Goal: Task Accomplishment & Management: Manage account settings

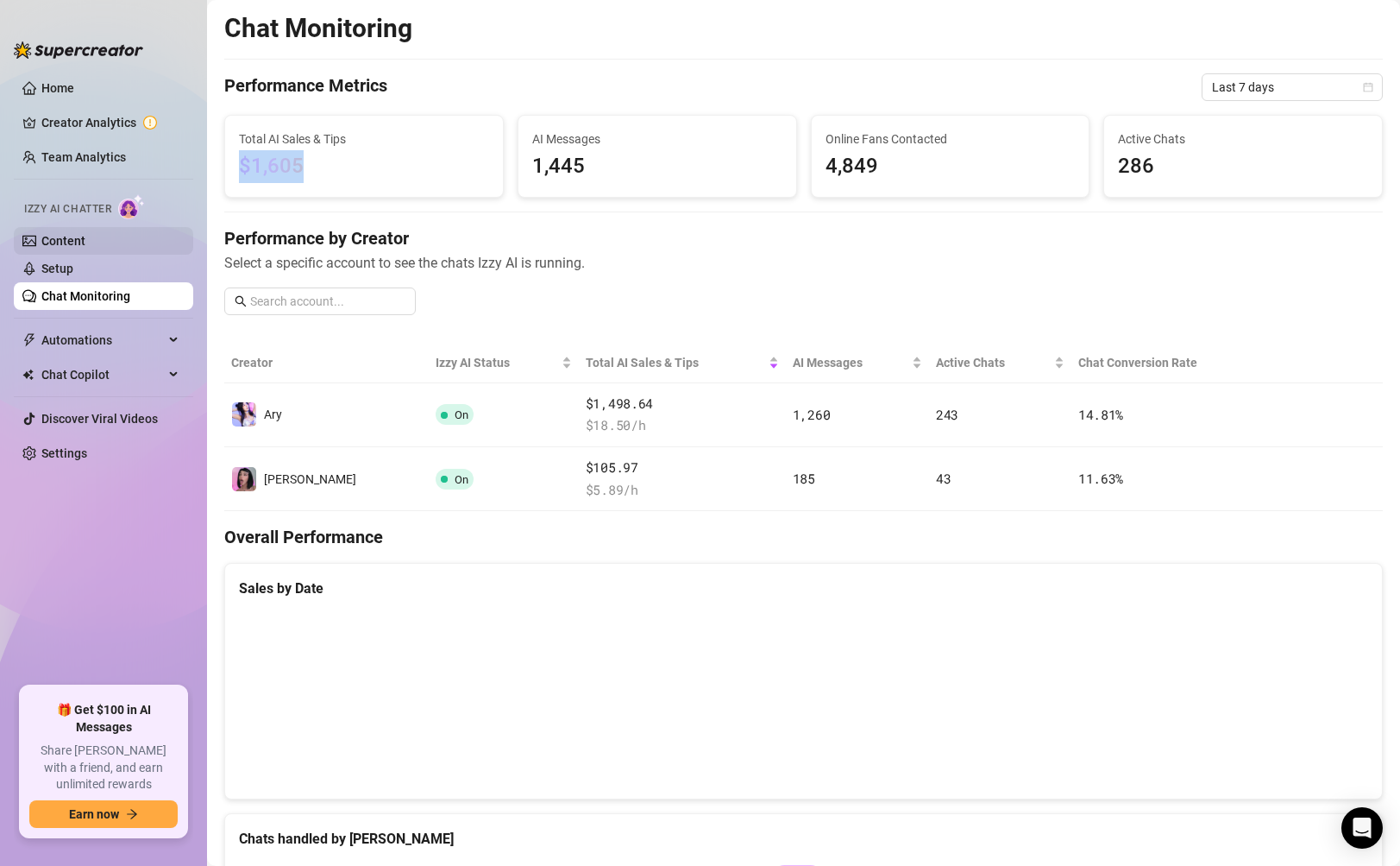
click at [59, 234] on link "Content" at bounding box center [63, 240] width 44 height 14
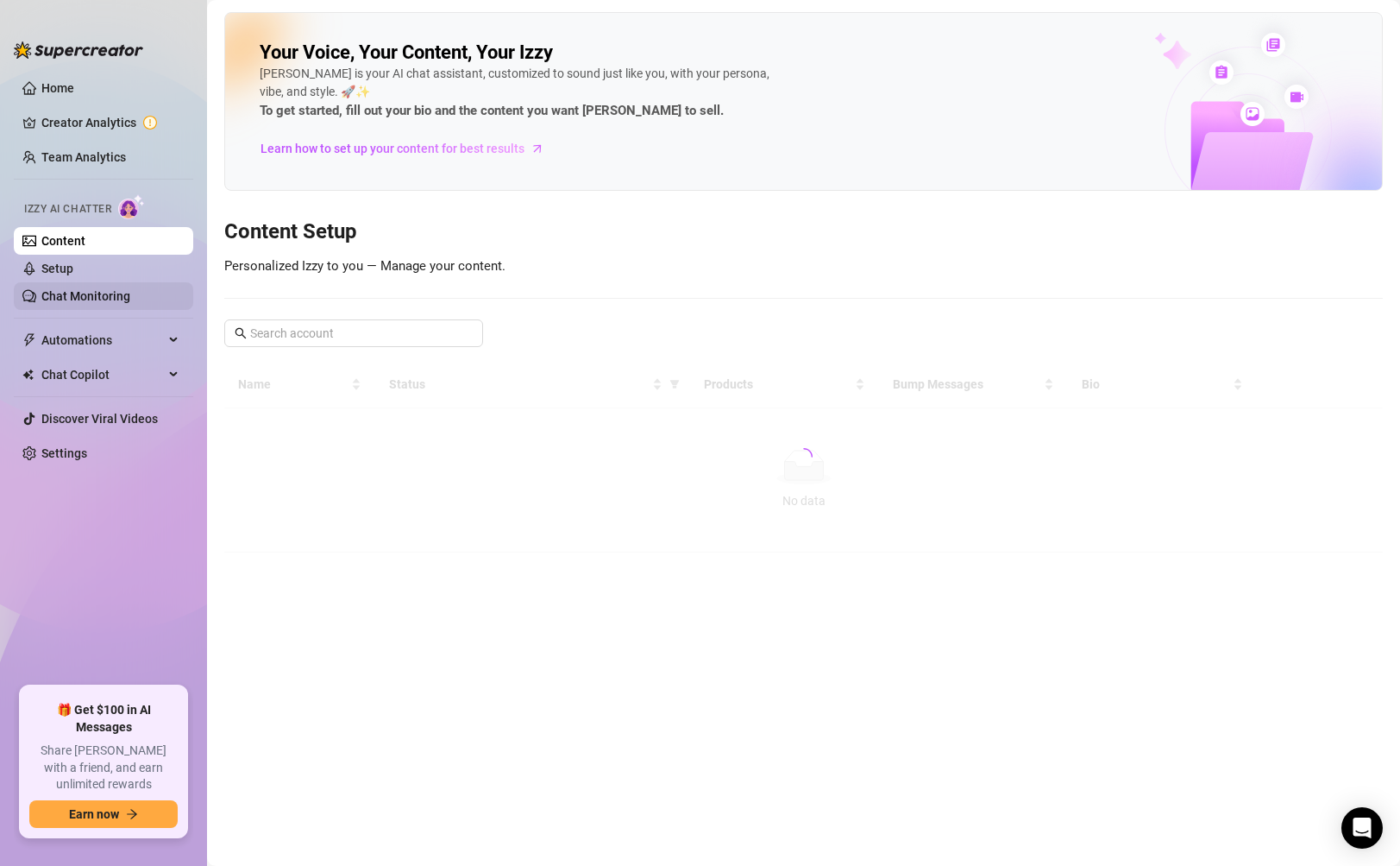
click at [61, 291] on link "Chat Monitoring" at bounding box center [85, 295] width 89 height 14
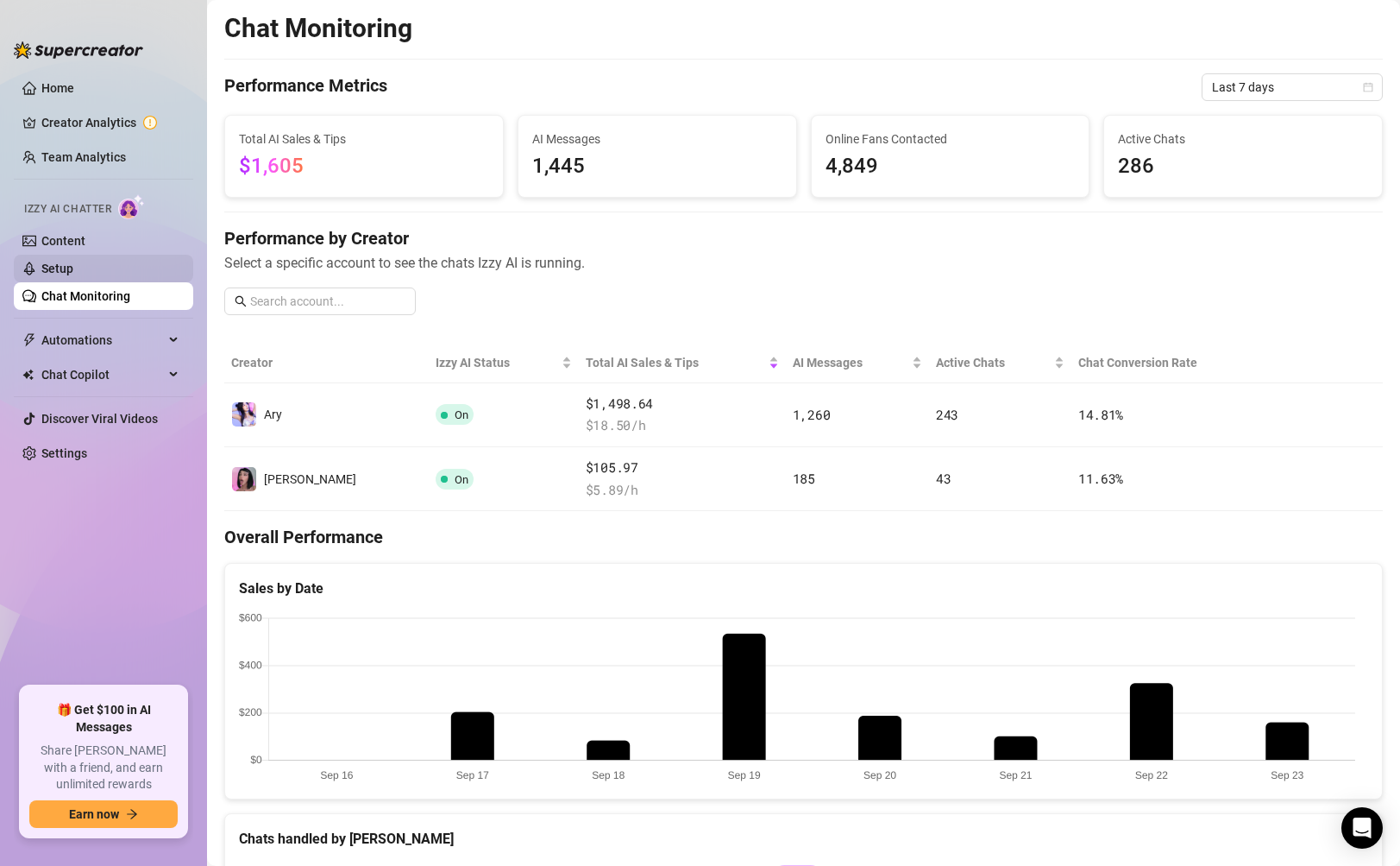
click at [74, 262] on link "Setup" at bounding box center [57, 268] width 32 height 14
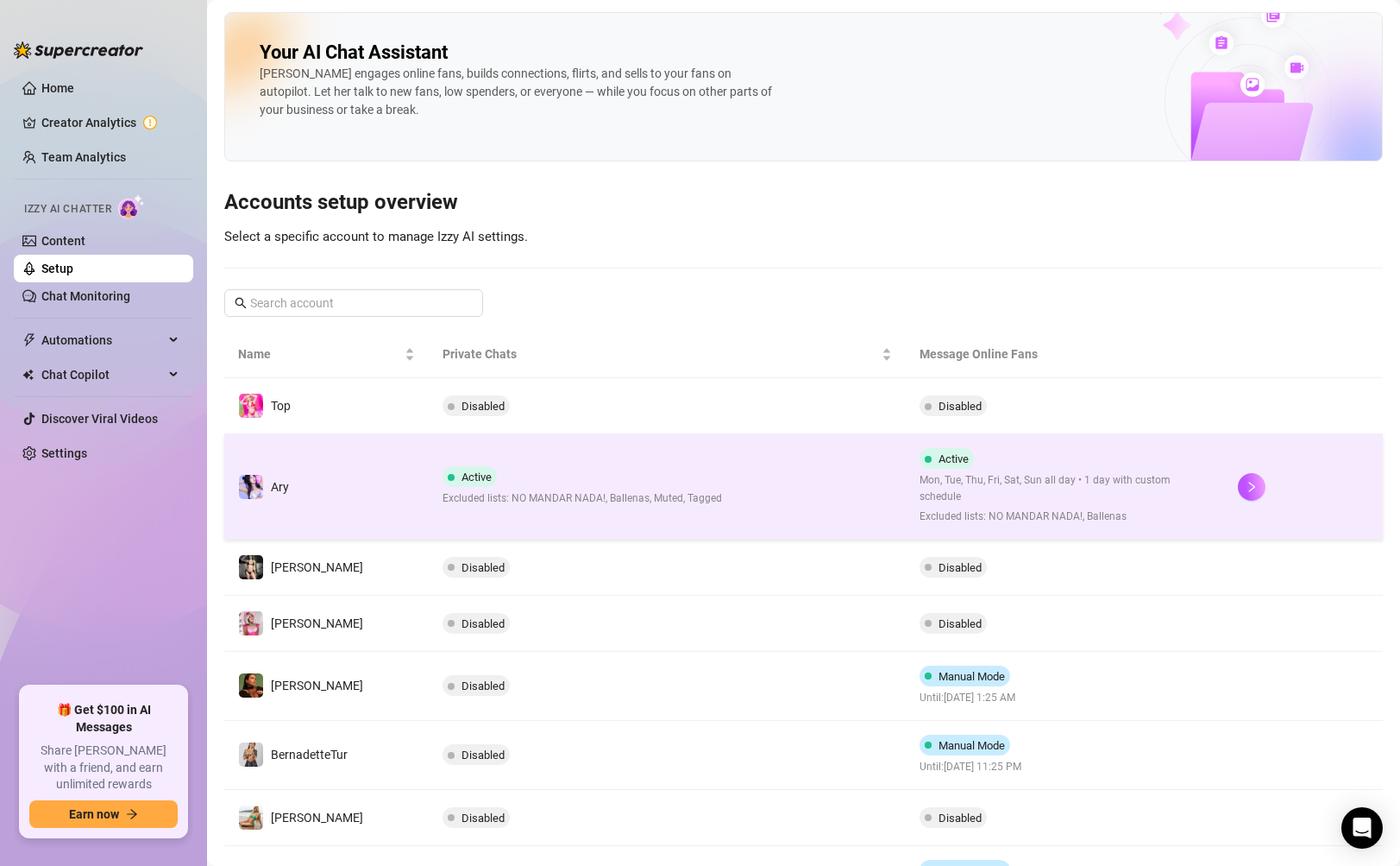
scroll to position [287, 0]
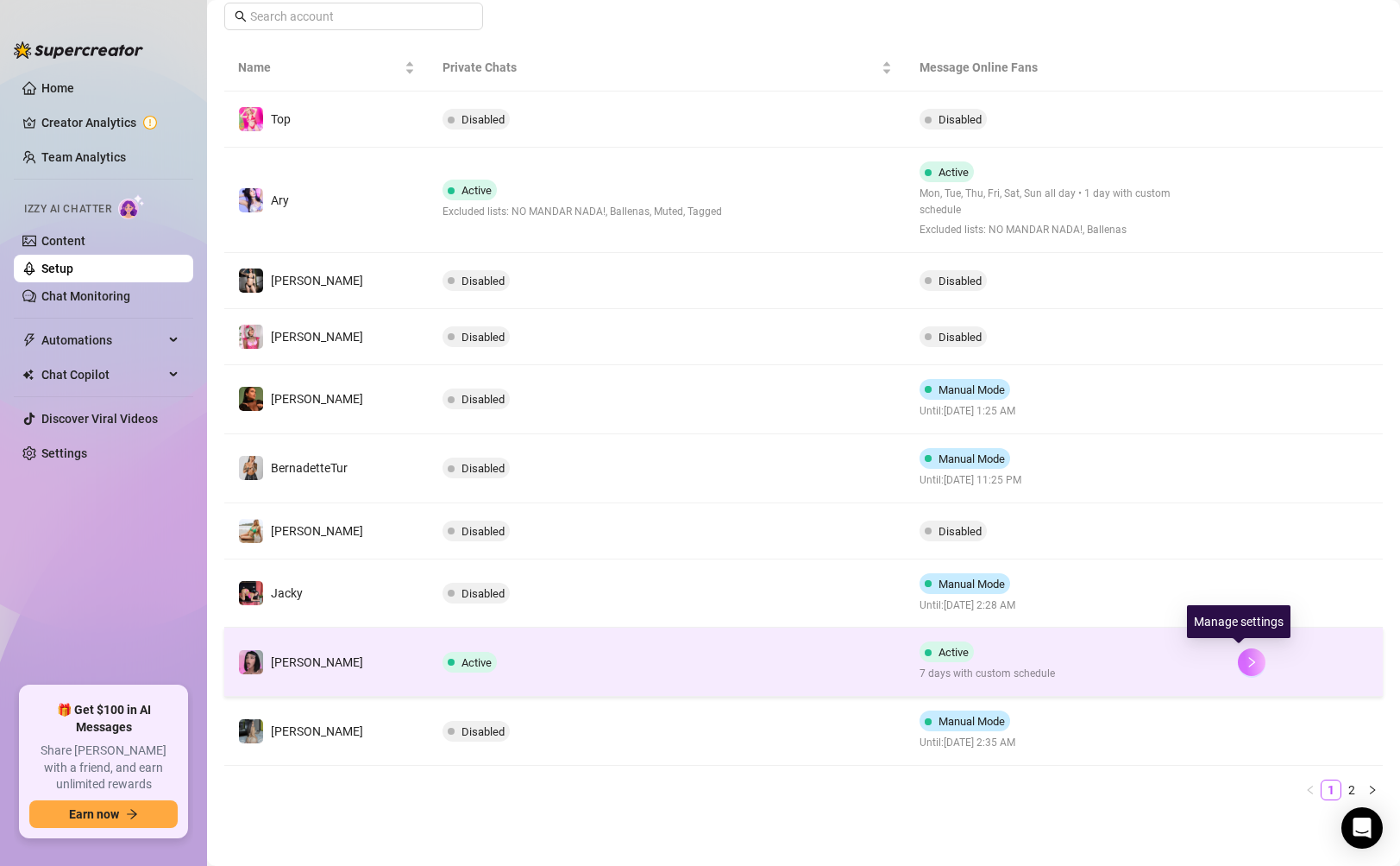
click at [1246, 661] on icon "right" at bounding box center [1252, 661] width 12 height 12
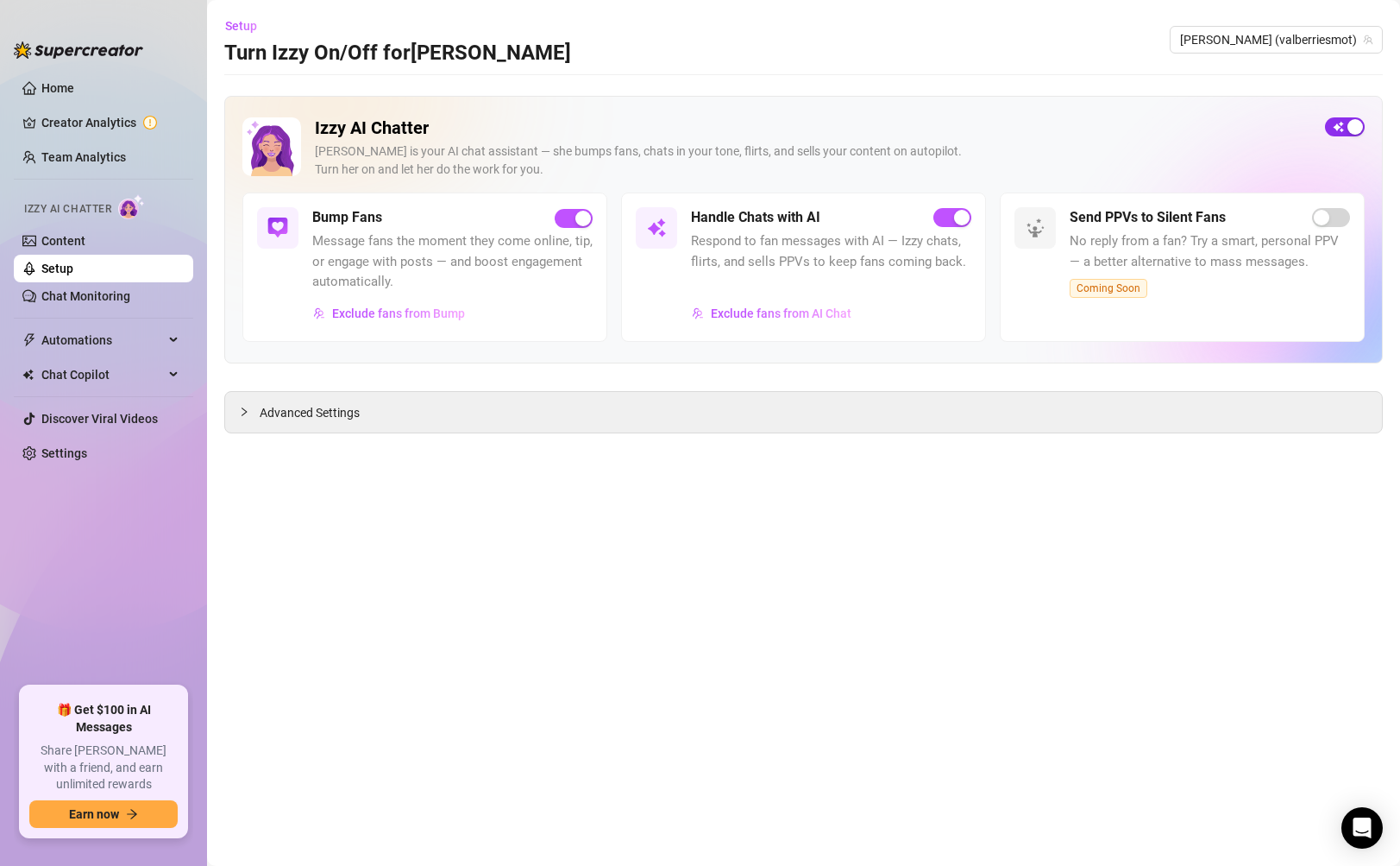
click at [1345, 127] on button "button" at bounding box center [1345, 127] width 39 height 19
click at [296, 411] on span "Advanced Settings" at bounding box center [309, 412] width 100 height 19
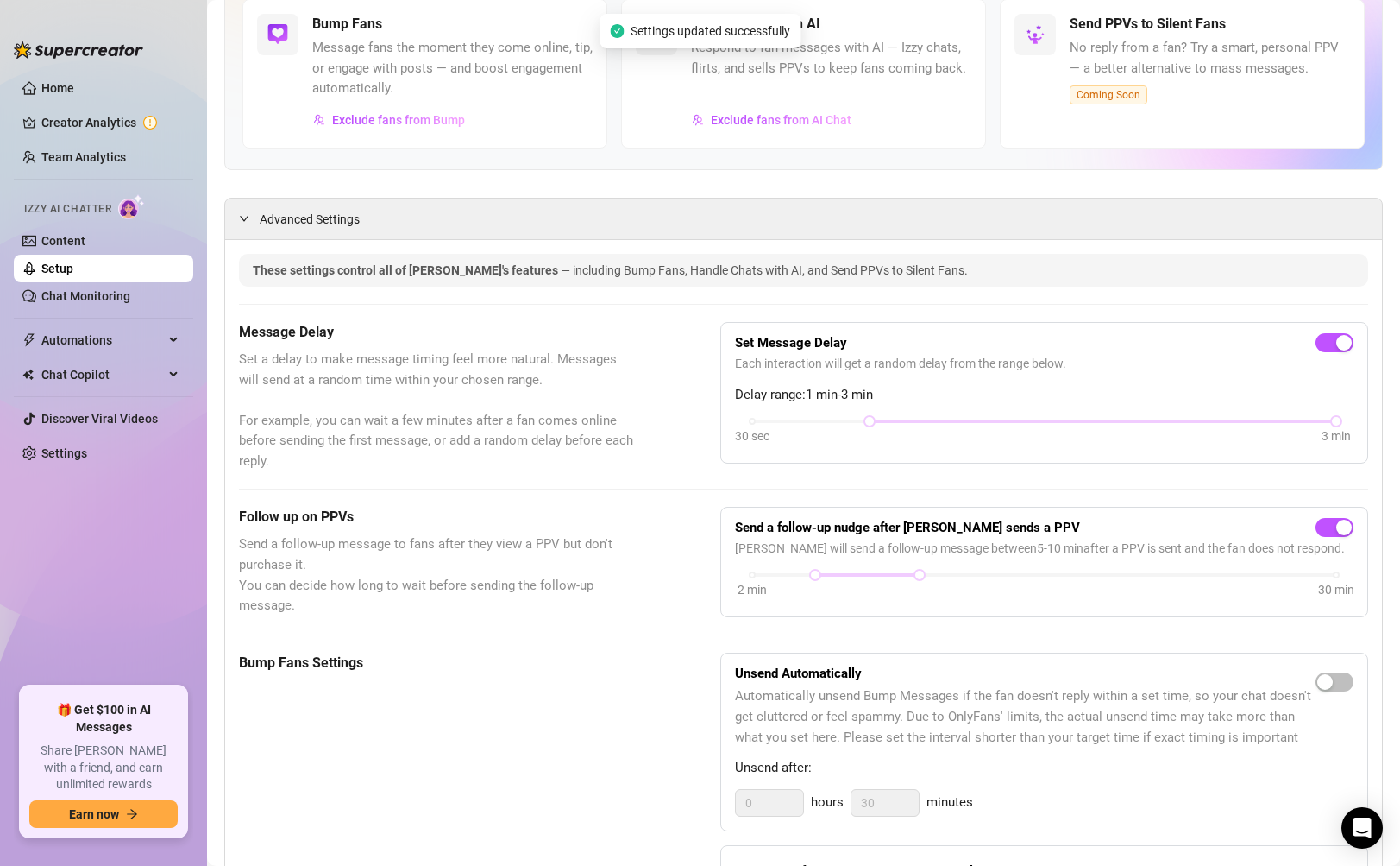
scroll to position [208, 0]
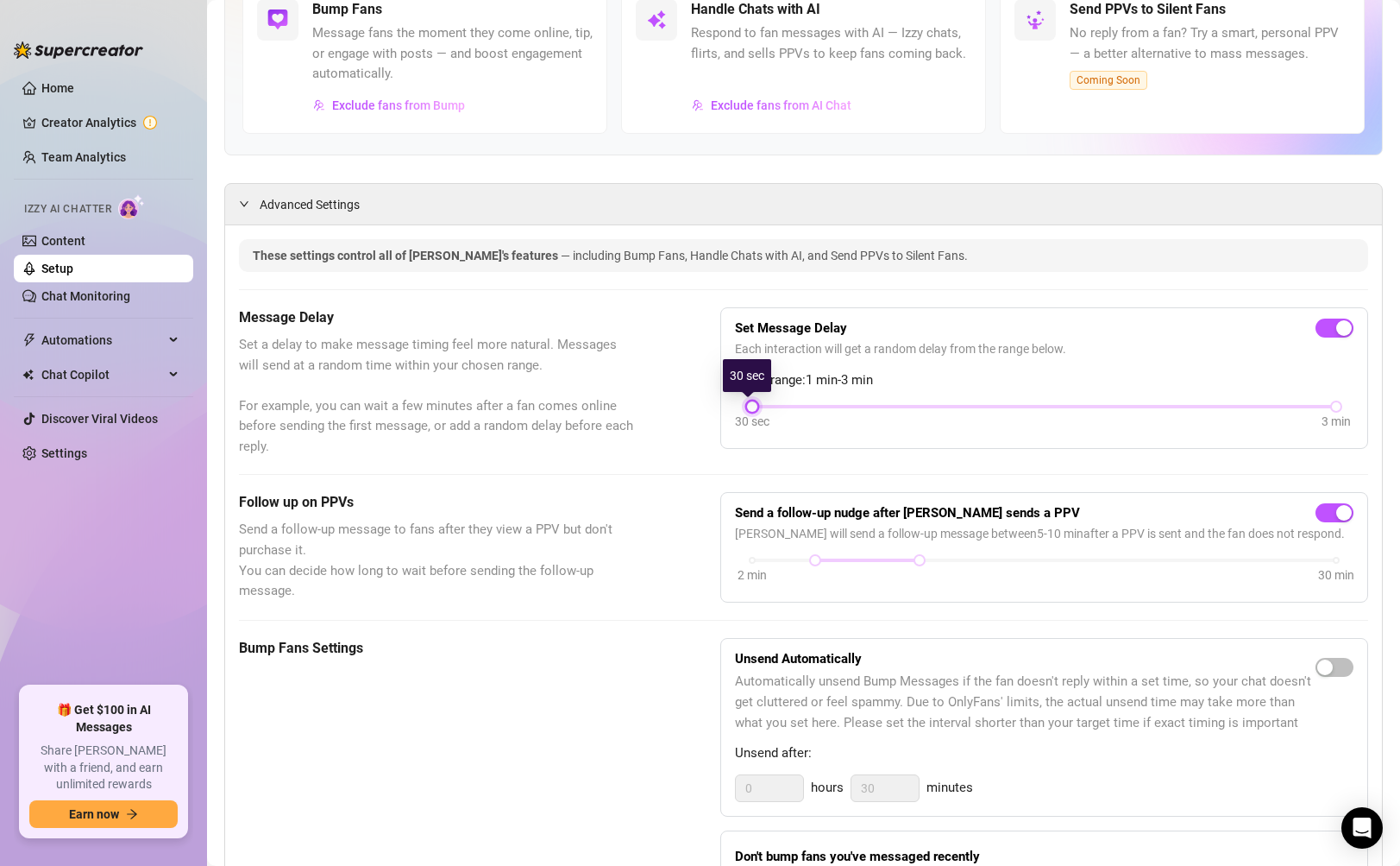
drag, startPoint x: 859, startPoint y: 404, endPoint x: 714, endPoint y: 409, distance: 145.1
click at [714, 409] on div "Message Delay Set a delay to make message timing feel more natural. Messages wi…" at bounding box center [803, 382] width 1129 height 149
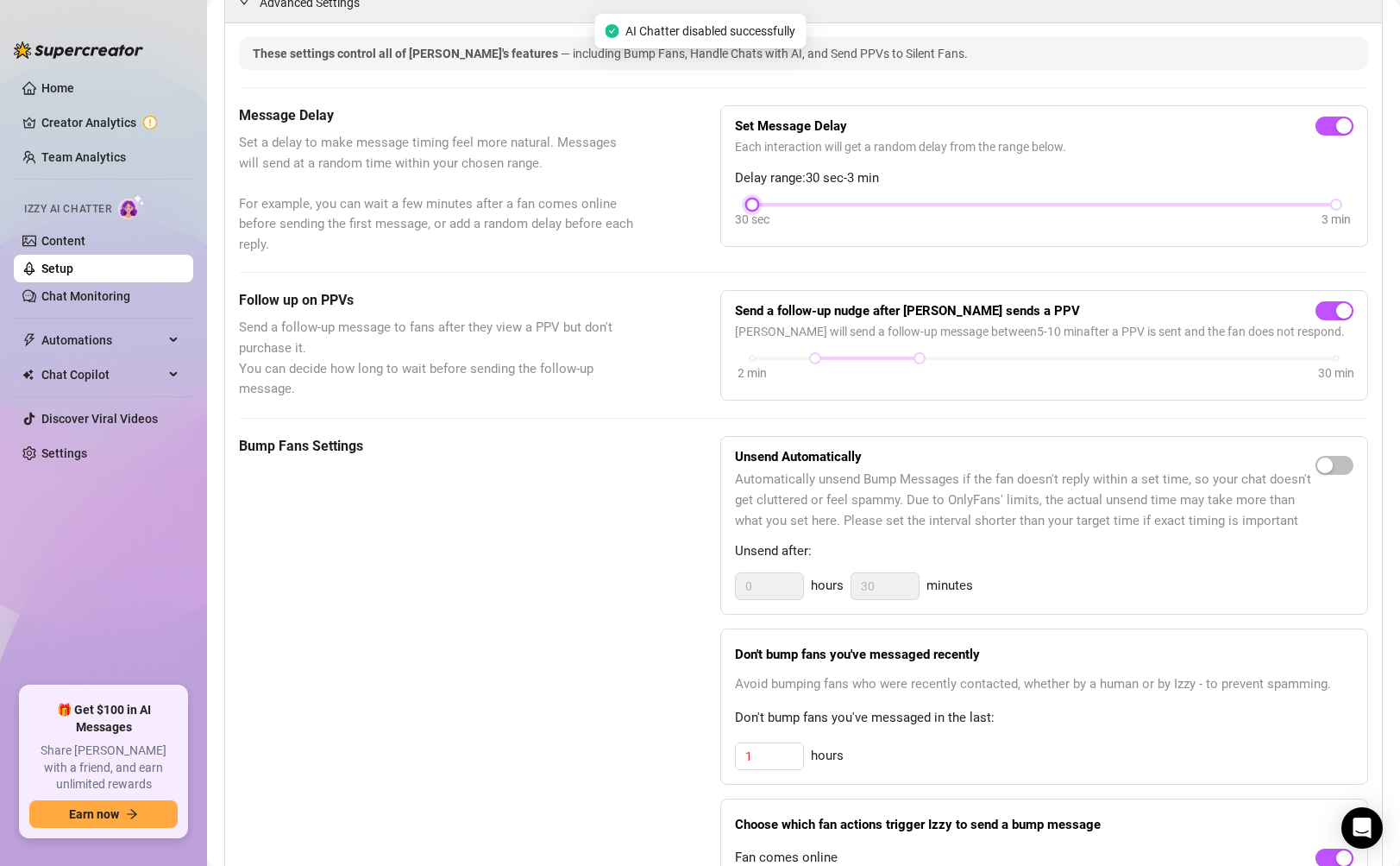
scroll to position [424, 0]
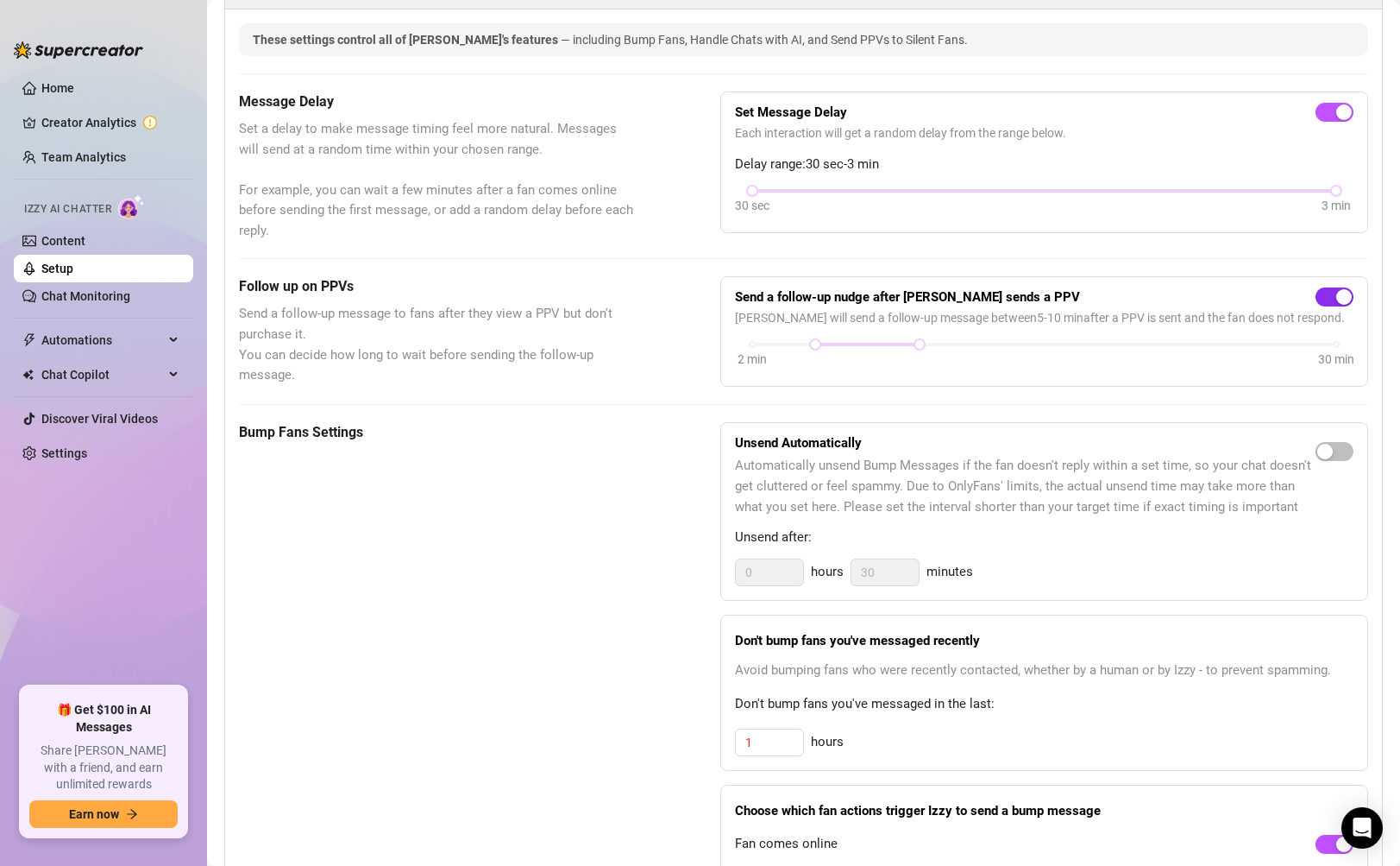
click at [1336, 291] on div "button" at bounding box center [1344, 296] width 16 height 16
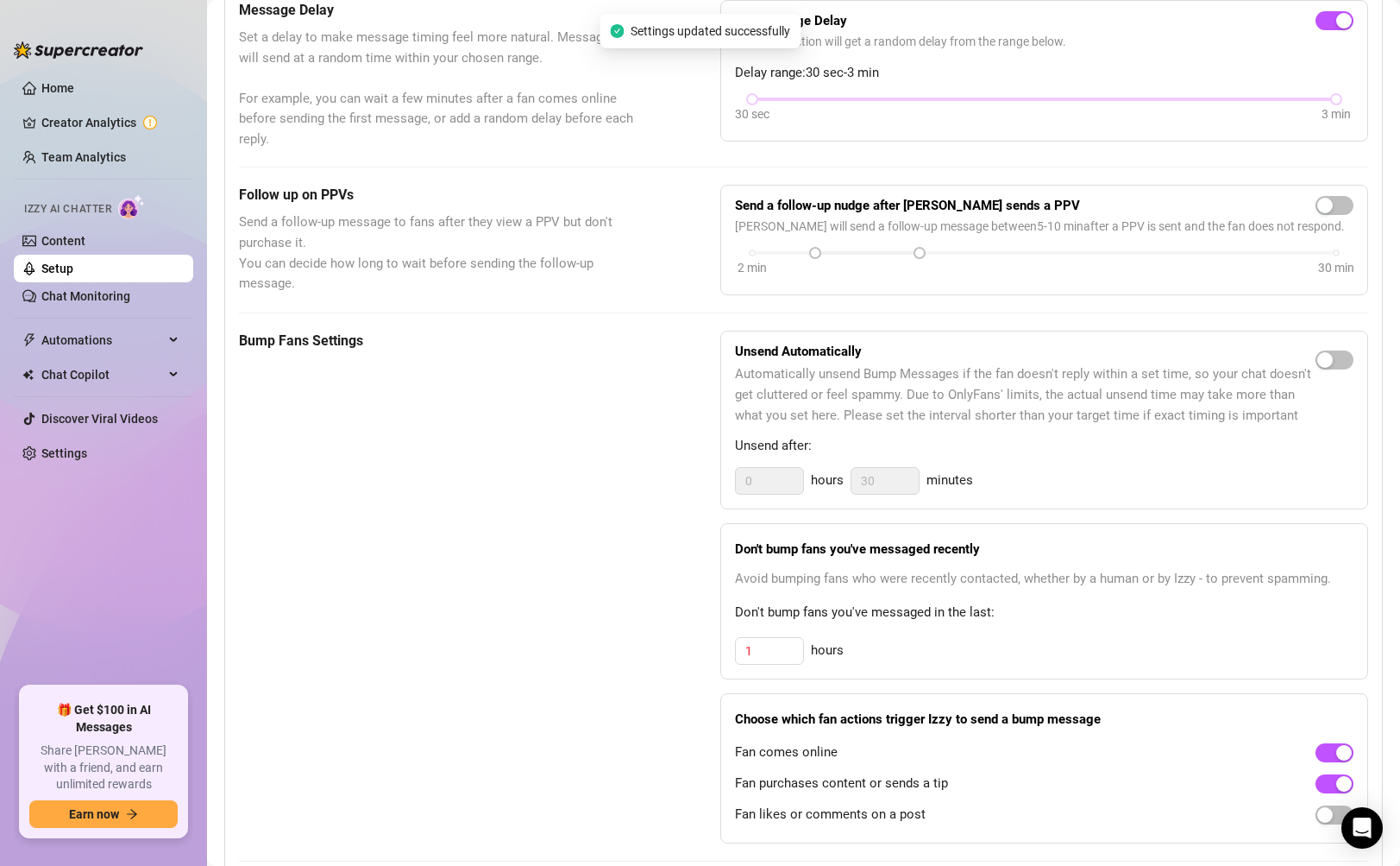
scroll to position [518, 0]
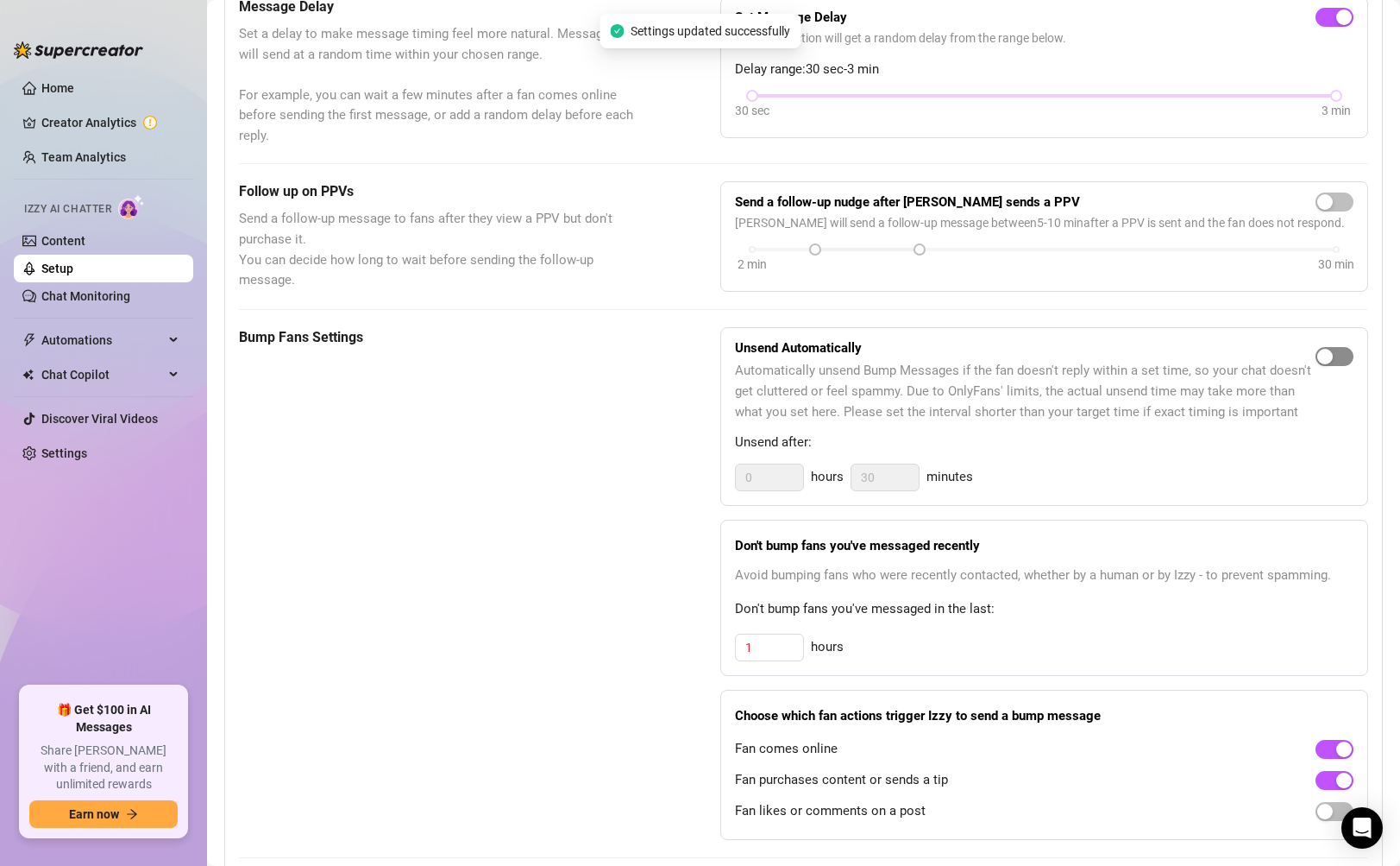
click at [1318, 357] on div "button" at bounding box center [1325, 356] width 16 height 16
click at [756, 475] on input "0" at bounding box center [770, 477] width 67 height 26
type input "5"
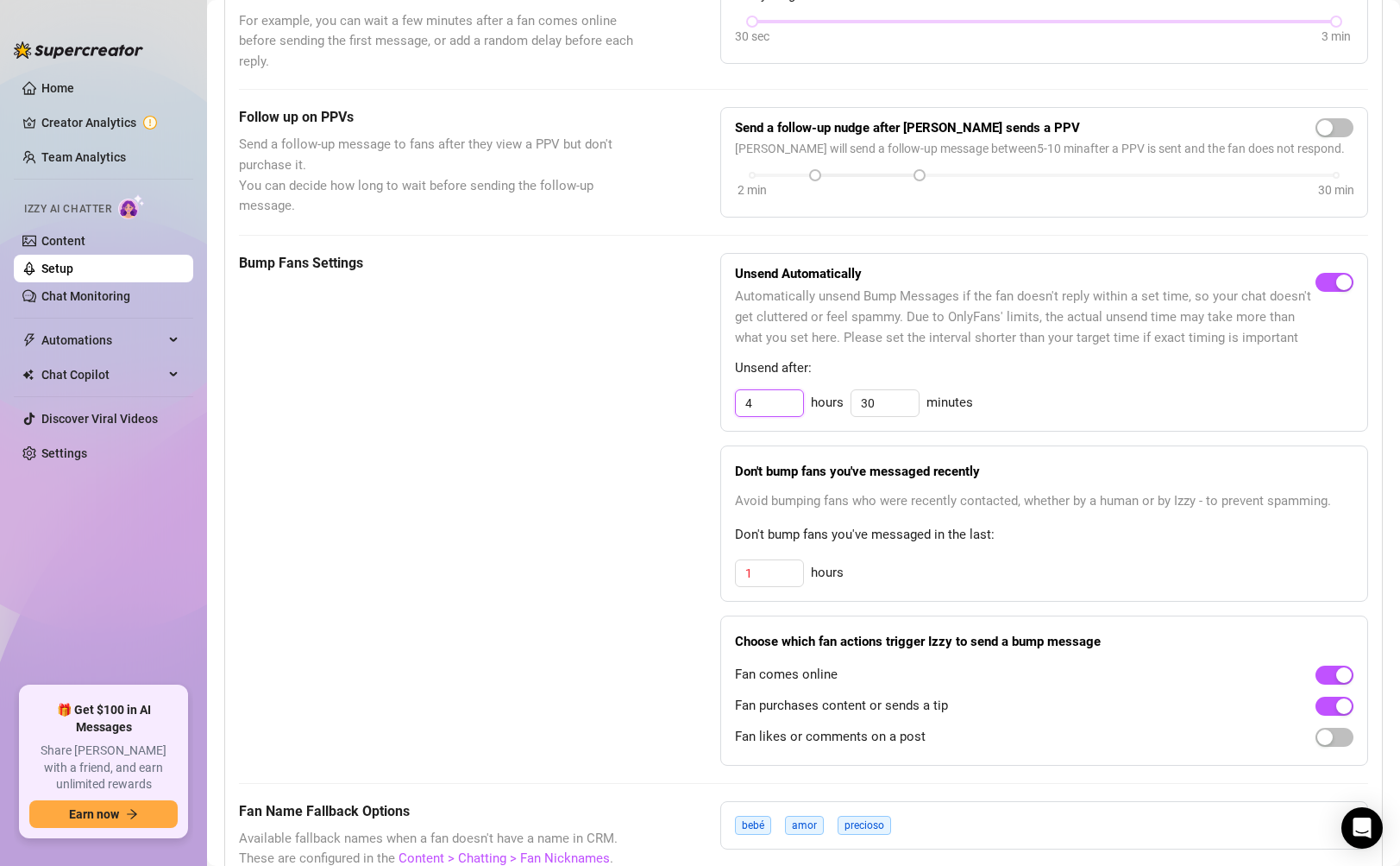
scroll to position [613, 0]
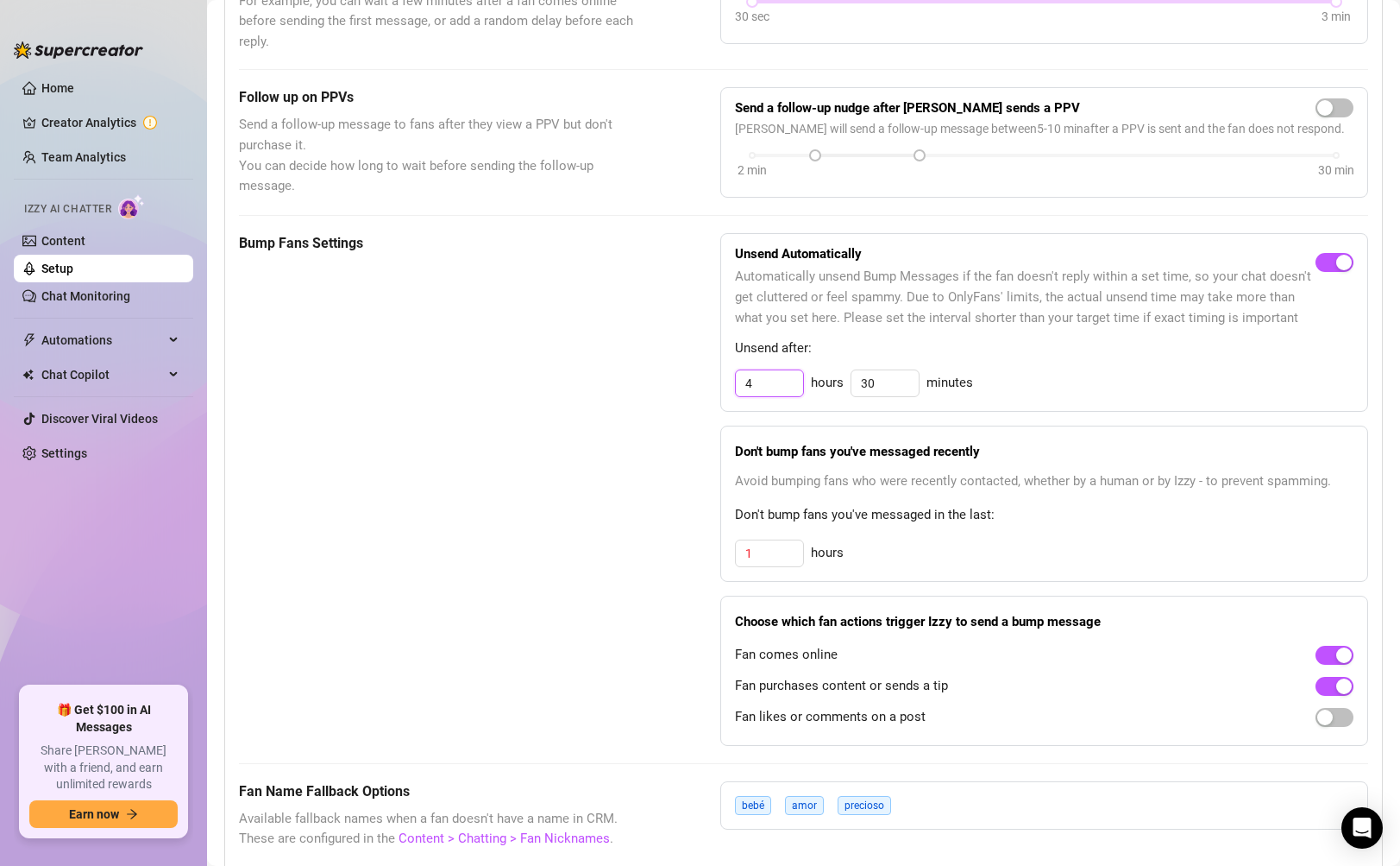
type input "4"
click at [628, 520] on div "Bump Fans Settings" at bounding box center [436, 489] width 395 height 512
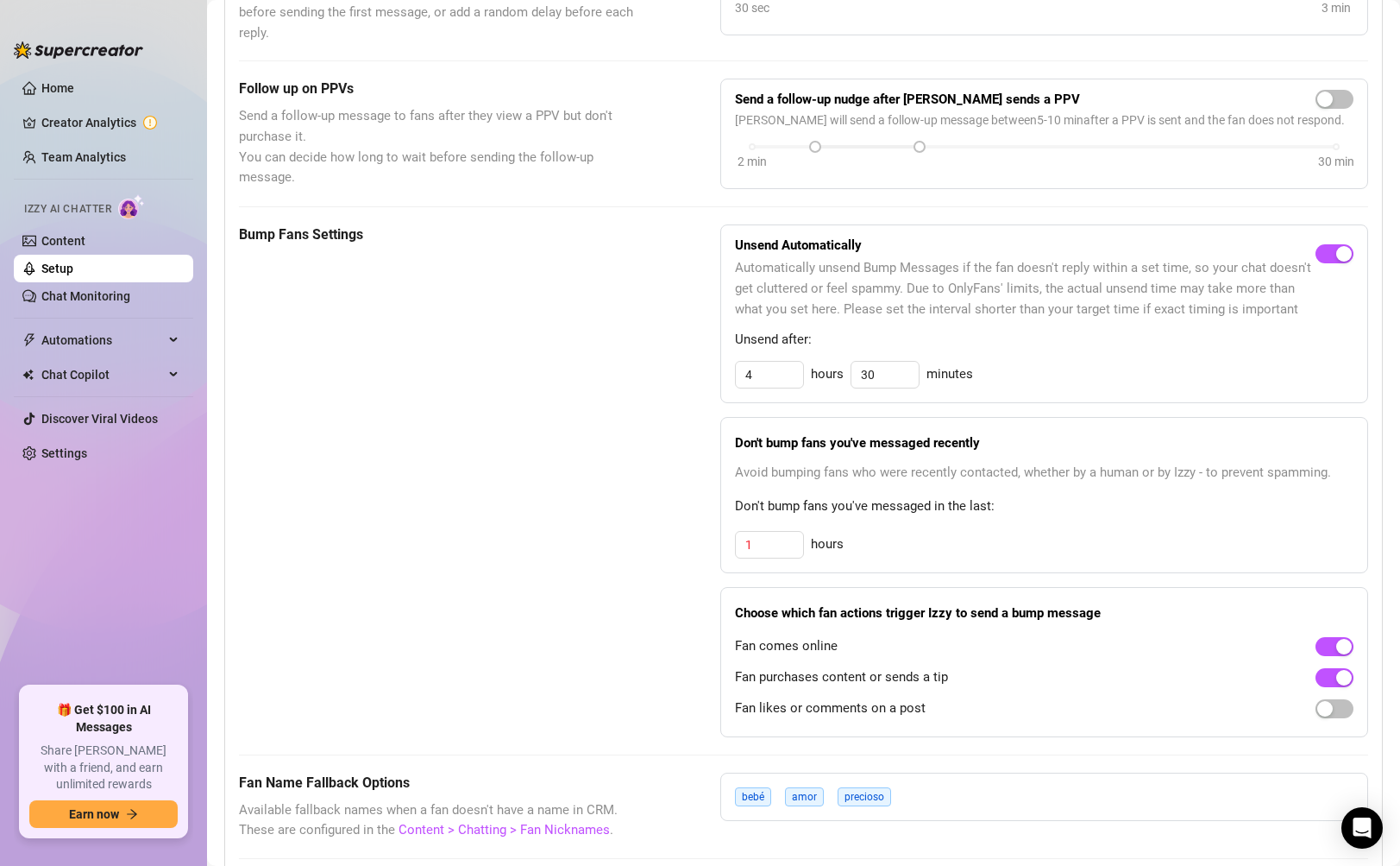
scroll to position [633, 0]
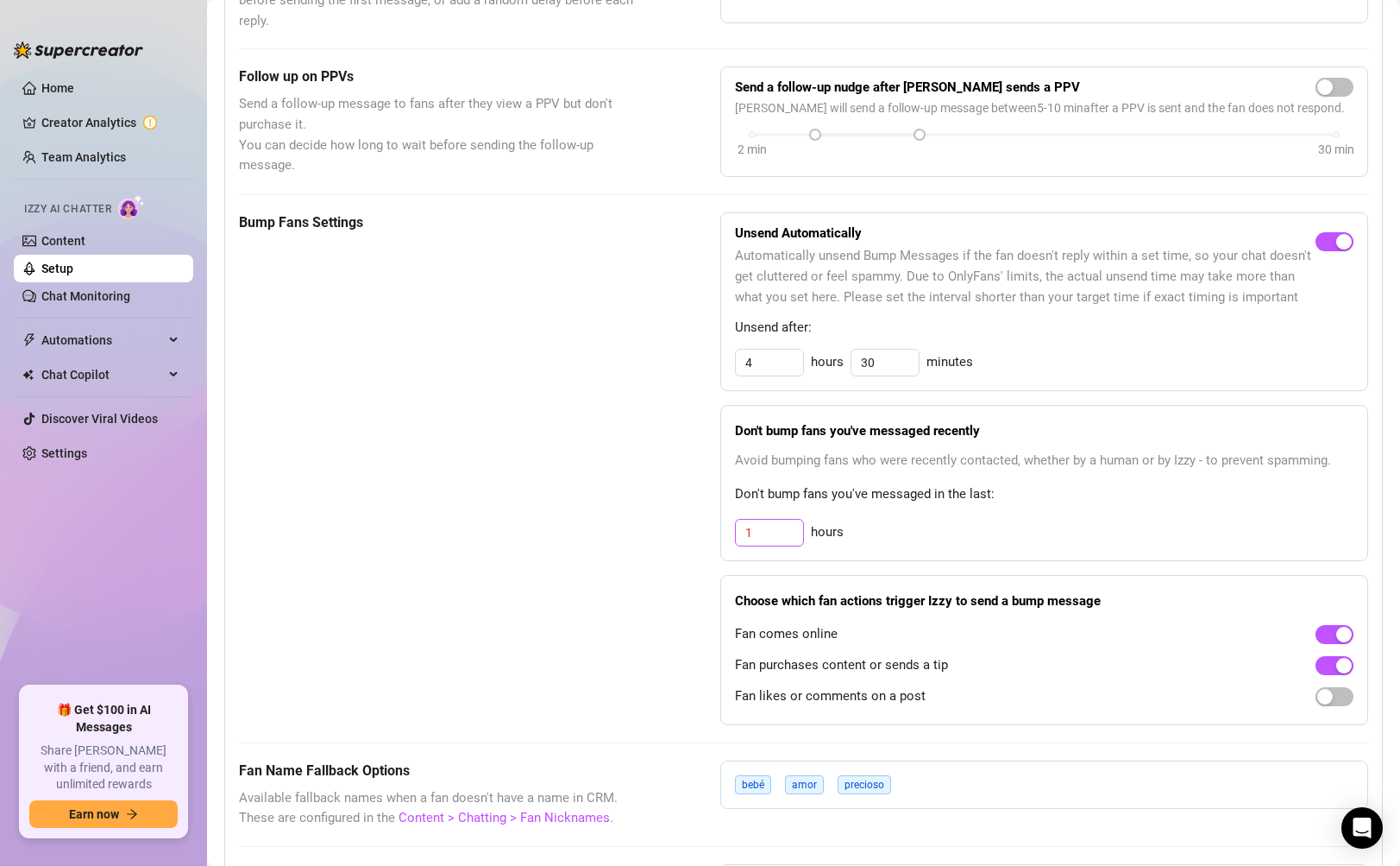
click at [765, 546] on div "1" at bounding box center [770, 532] width 69 height 28
click at [771, 534] on input "1" at bounding box center [770, 532] width 67 height 26
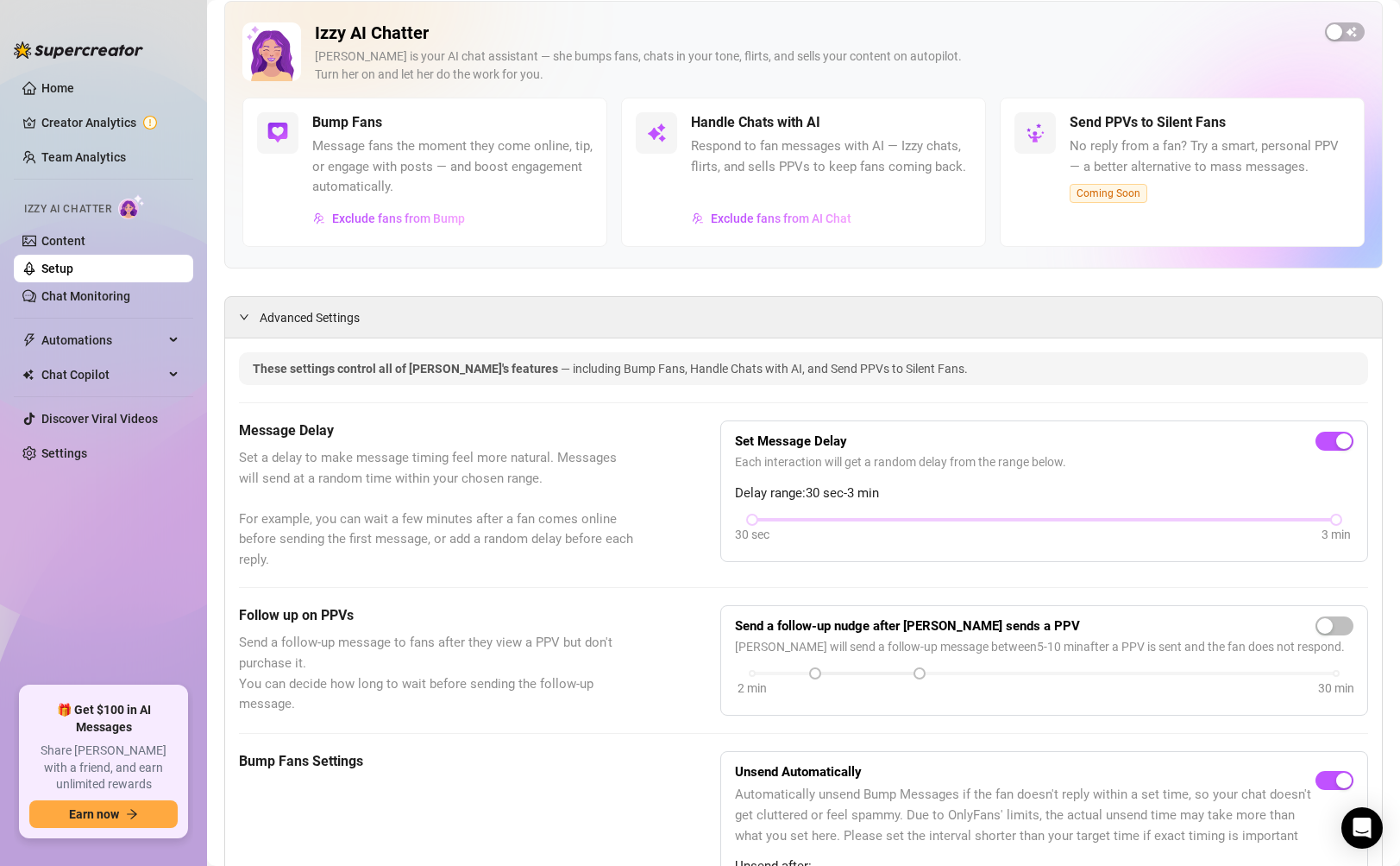
scroll to position [0, 0]
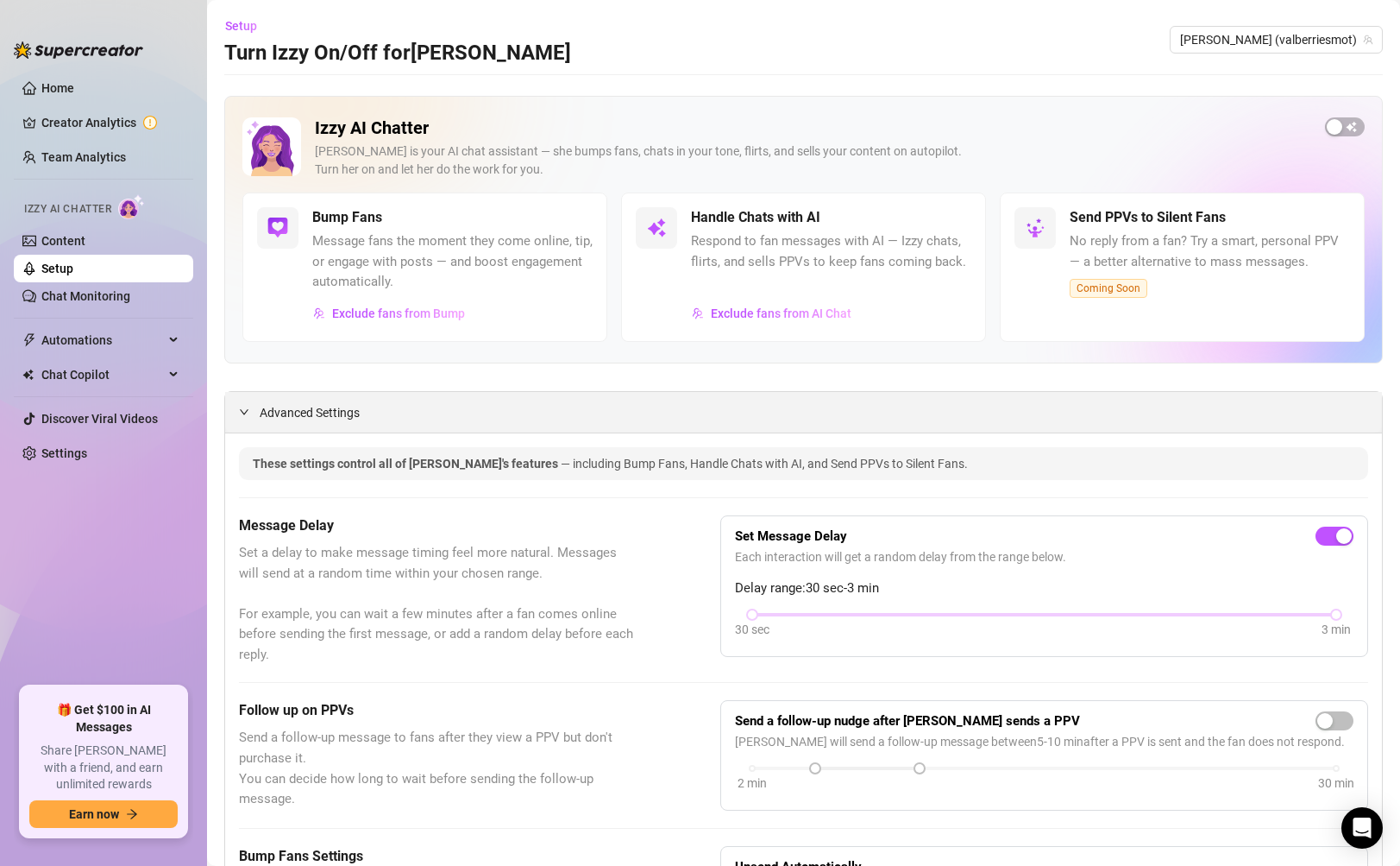
type input "12"
click at [941, 420] on div "Advanced Settings" at bounding box center [803, 411] width 1157 height 40
click at [262, 426] on div "Advanced Settings" at bounding box center [803, 411] width 1157 height 40
